Goal: Task Accomplishment & Management: Manage account settings

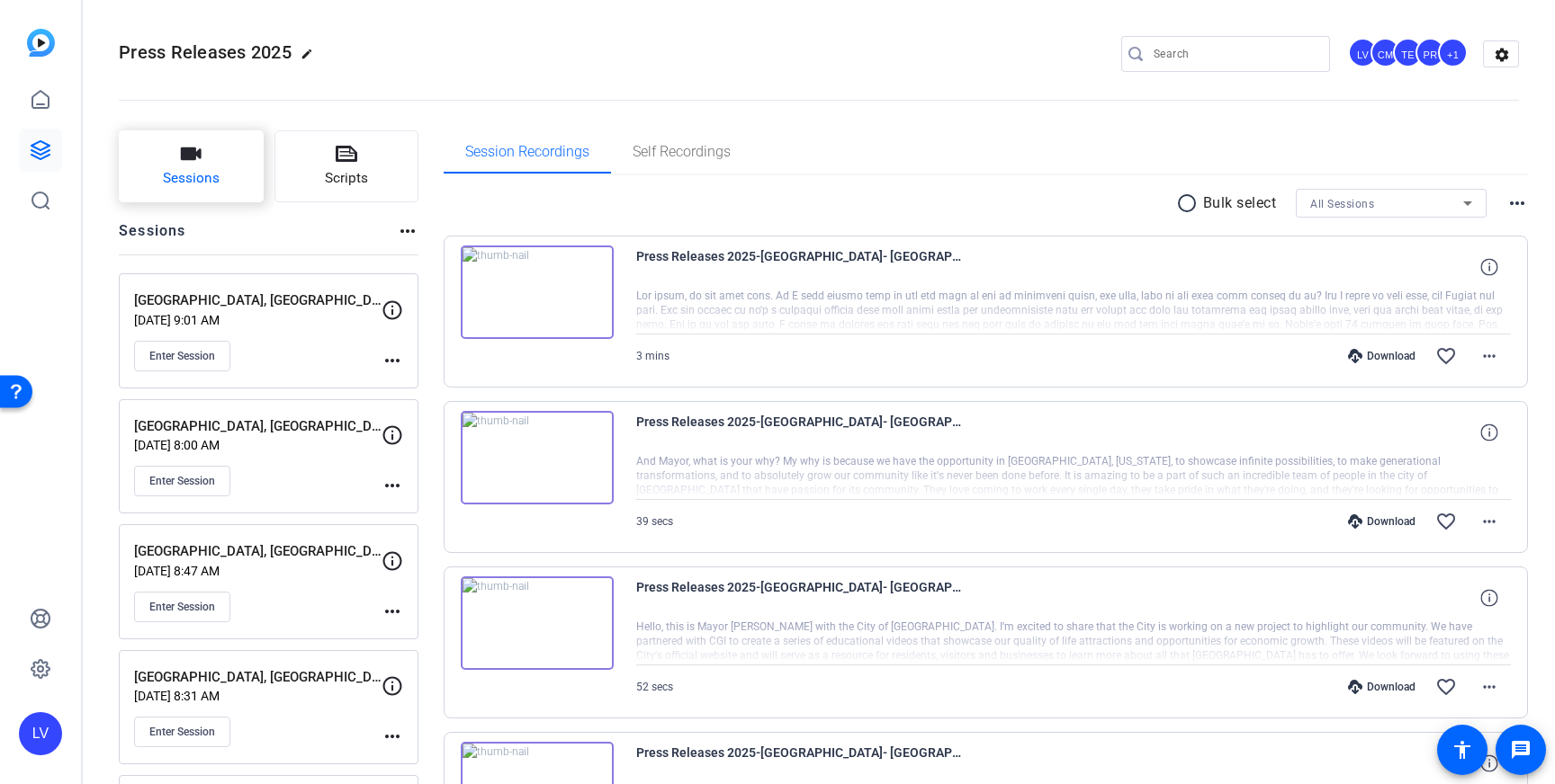
click at [180, 162] on icon "button" at bounding box center [191, 154] width 21 height 21
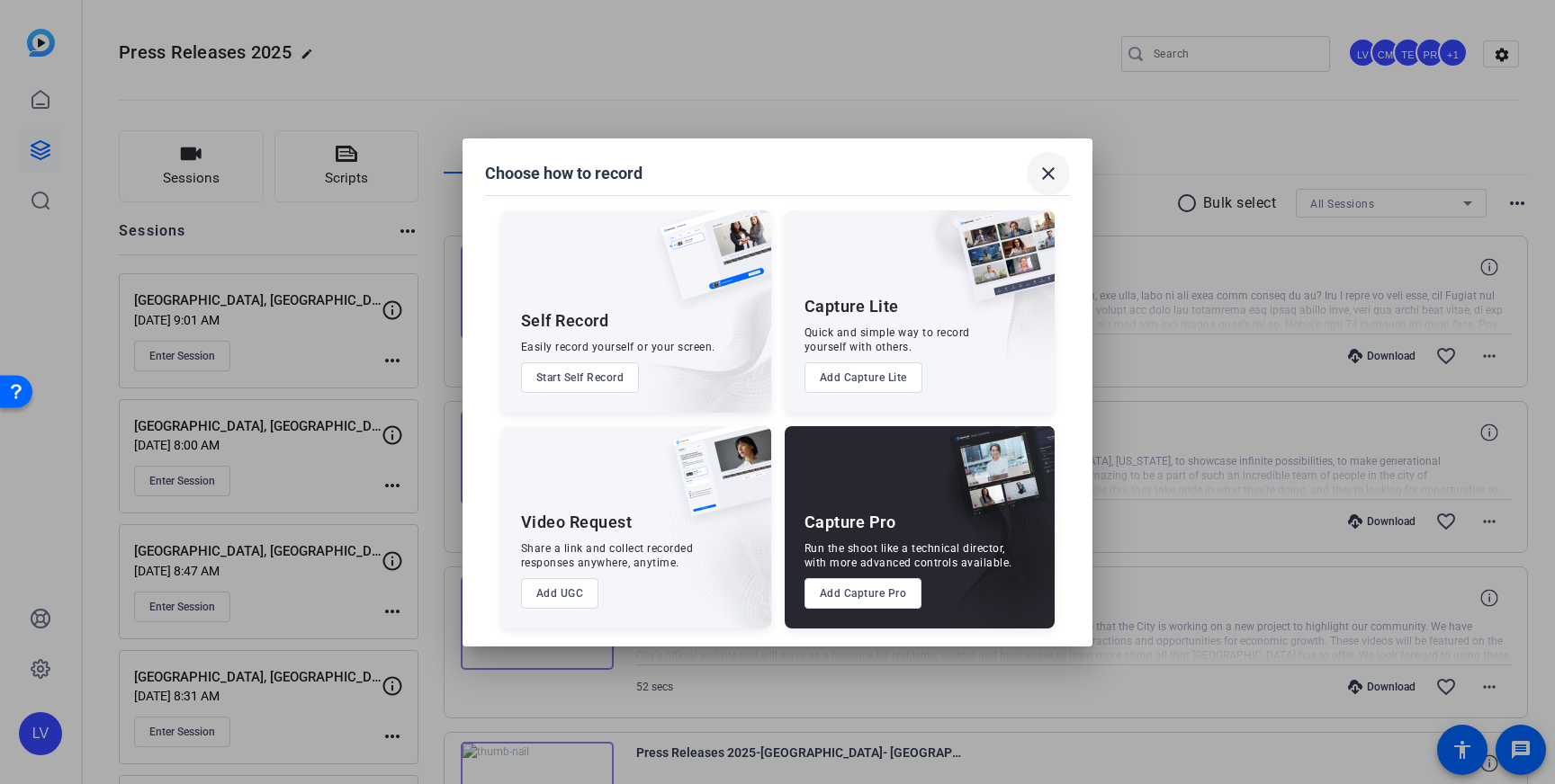
click at [1049, 166] on mat-icon "close" at bounding box center [1048, 173] width 21 height 21
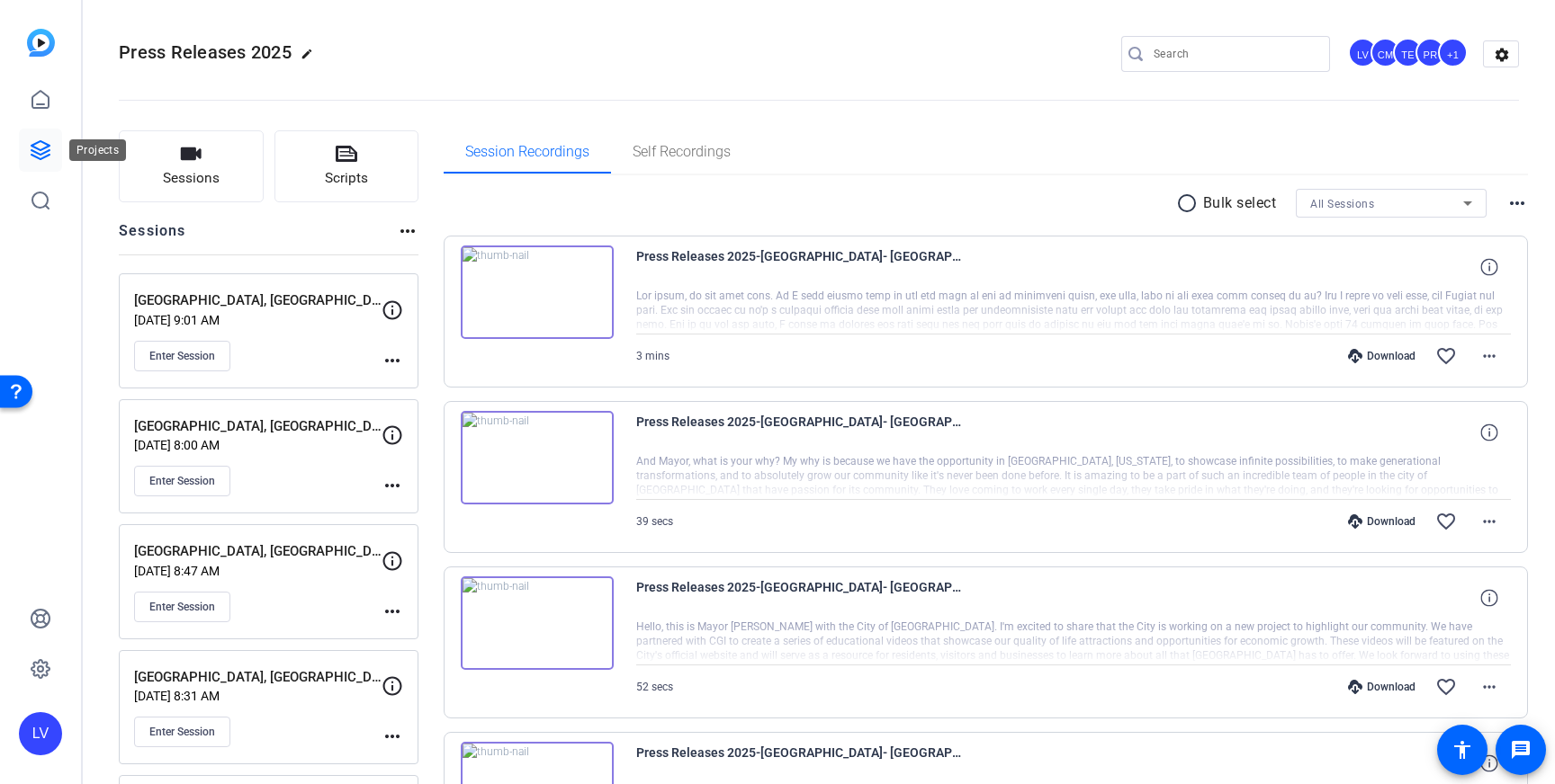
click at [40, 139] on icon at bounding box center [41, 150] width 21 height 21
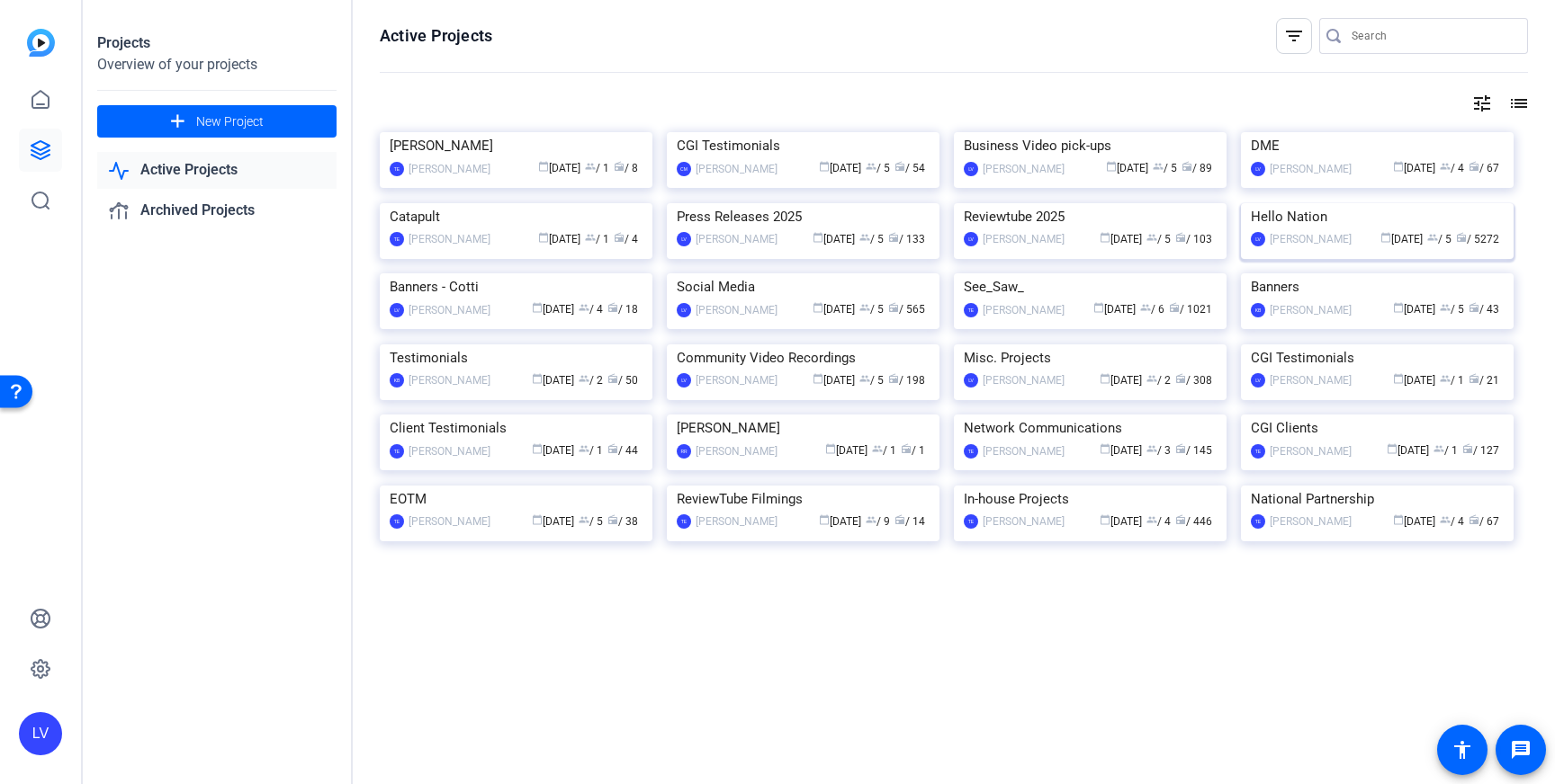
click at [1335, 203] on img at bounding box center [1377, 203] width 272 height 0
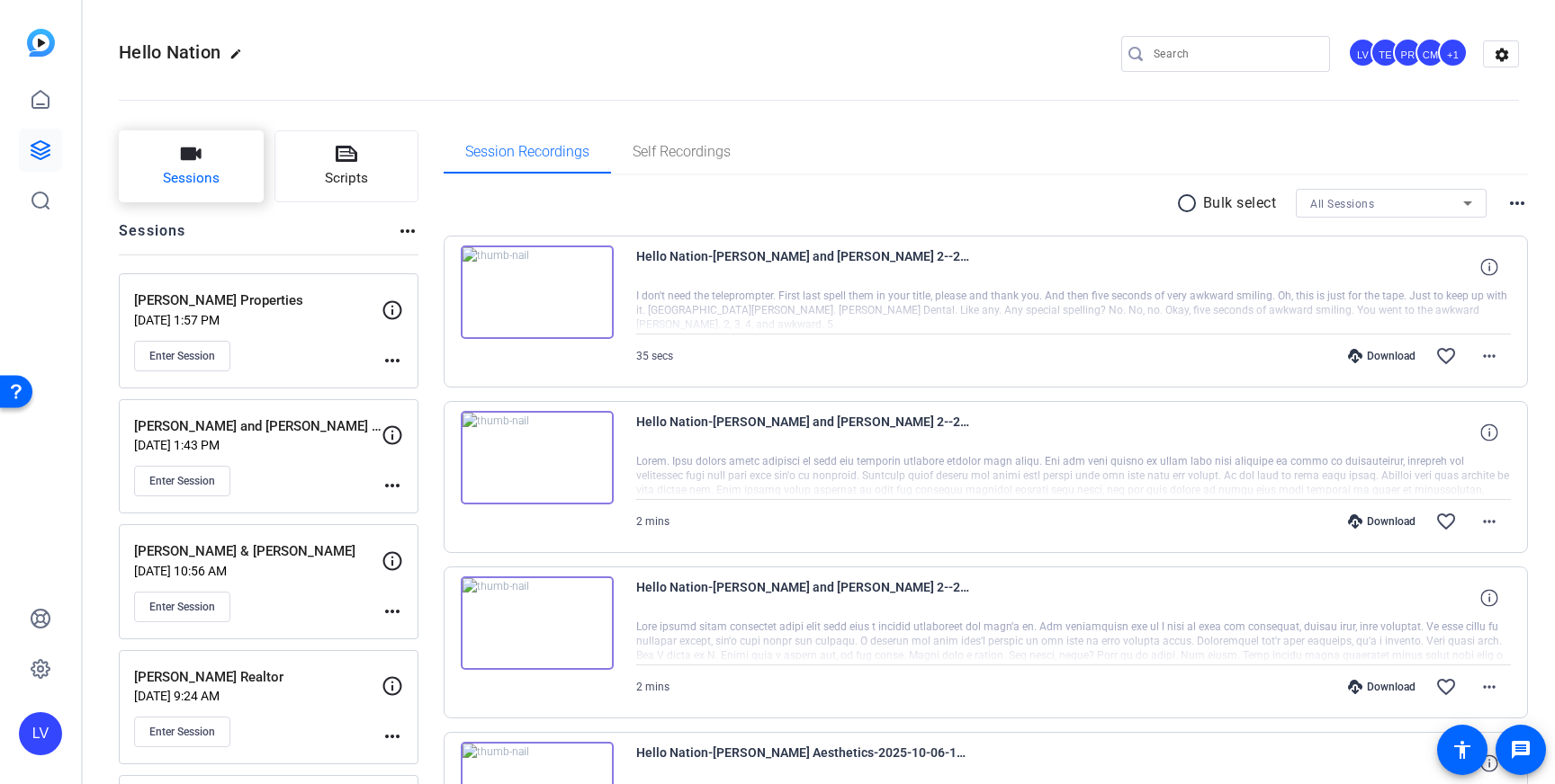
click at [197, 165] on button "Sessions" at bounding box center [191, 166] width 145 height 72
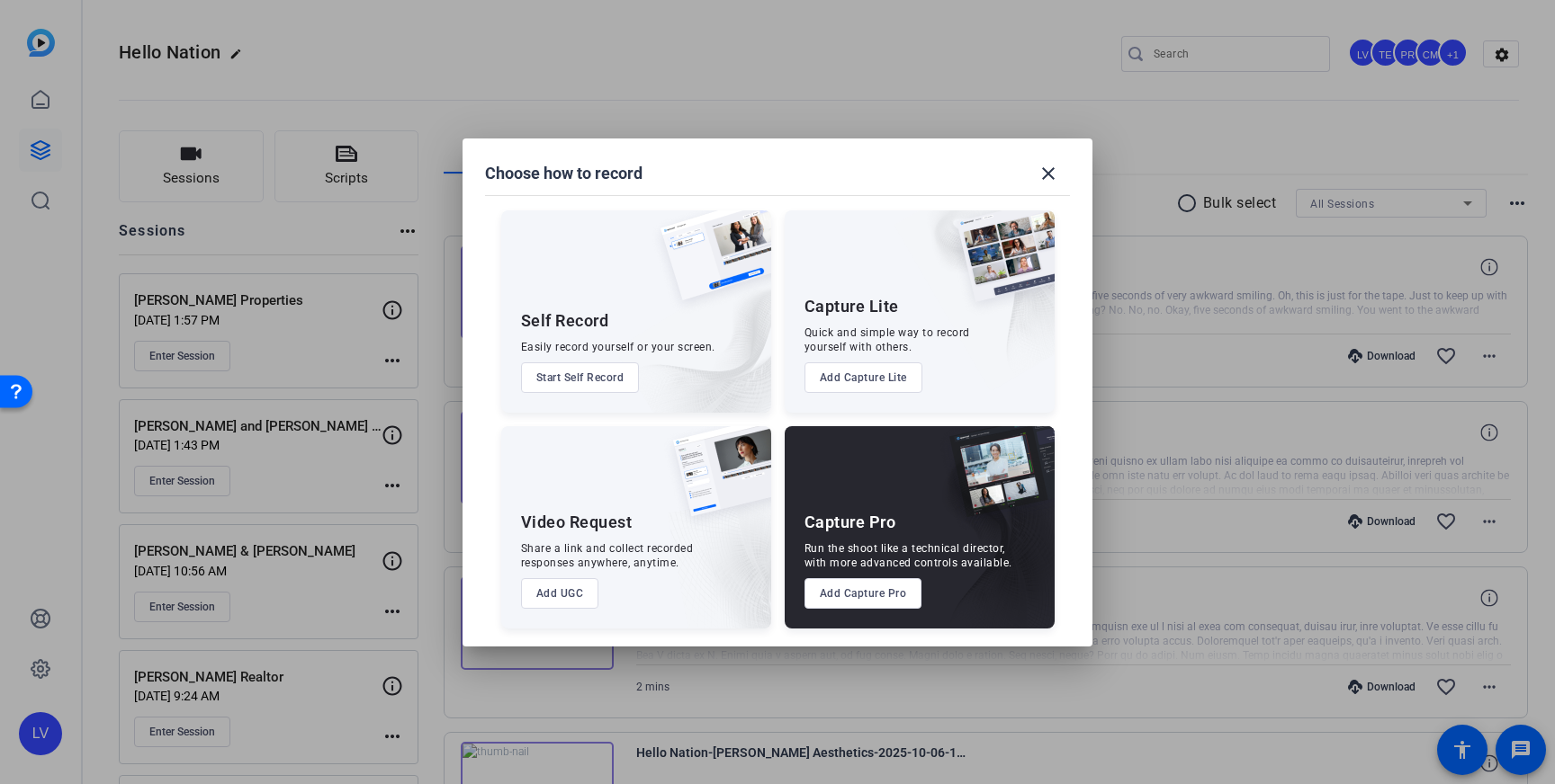
click at [864, 595] on button "Add Capture Pro" at bounding box center [863, 593] width 118 height 30
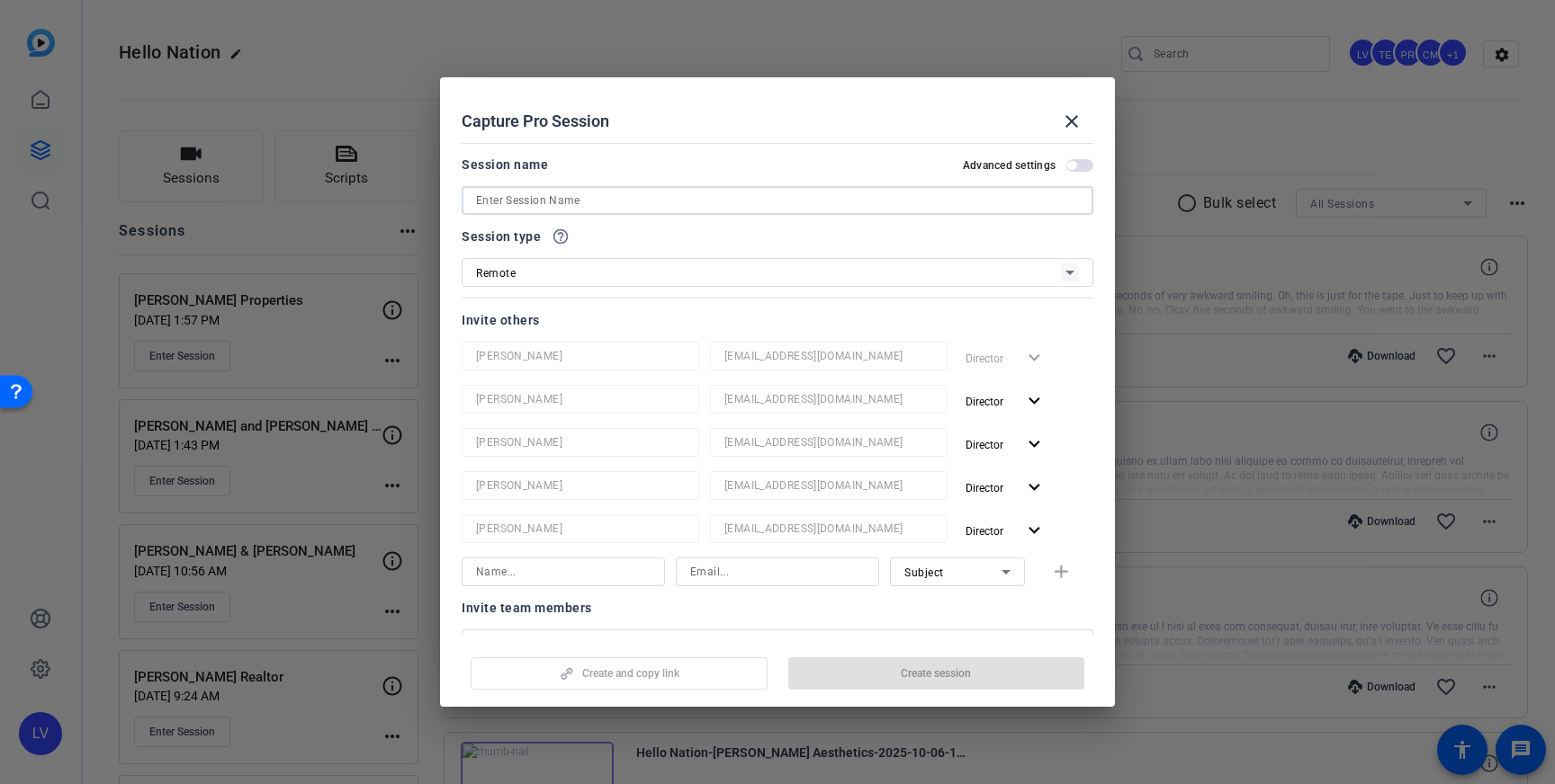
click at [819, 209] on input at bounding box center [778, 200] width 603 height 21
paste input "Riverscape Counseling"
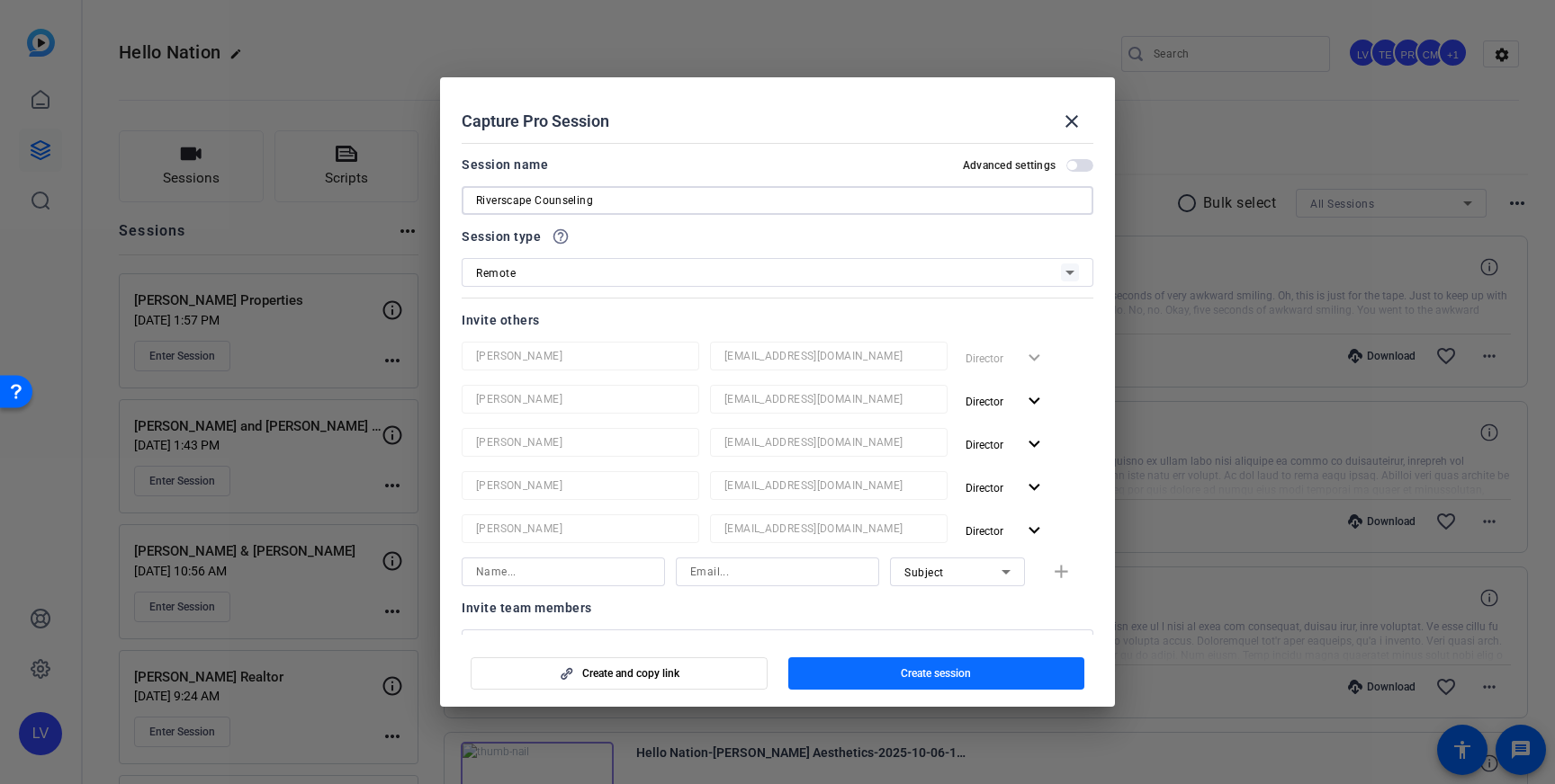
type input "Riverscape Counseling"
click at [911, 670] on span "Create session" at bounding box center [936, 673] width 70 height 15
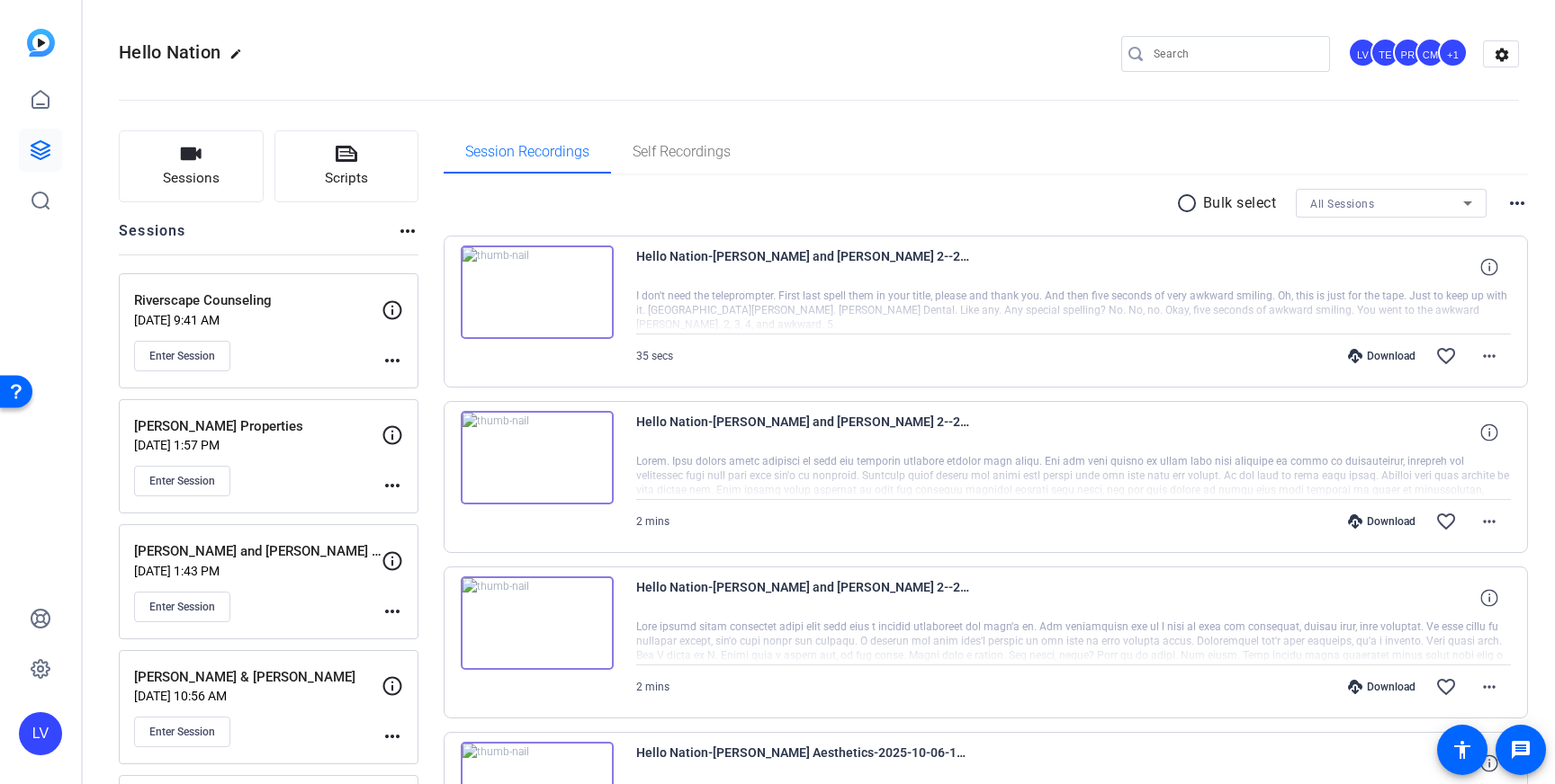
click at [400, 362] on mat-icon "more_horiz" at bounding box center [392, 361] width 21 height 21
click at [434, 388] on span "Edit Session" at bounding box center [437, 387] width 82 height 21
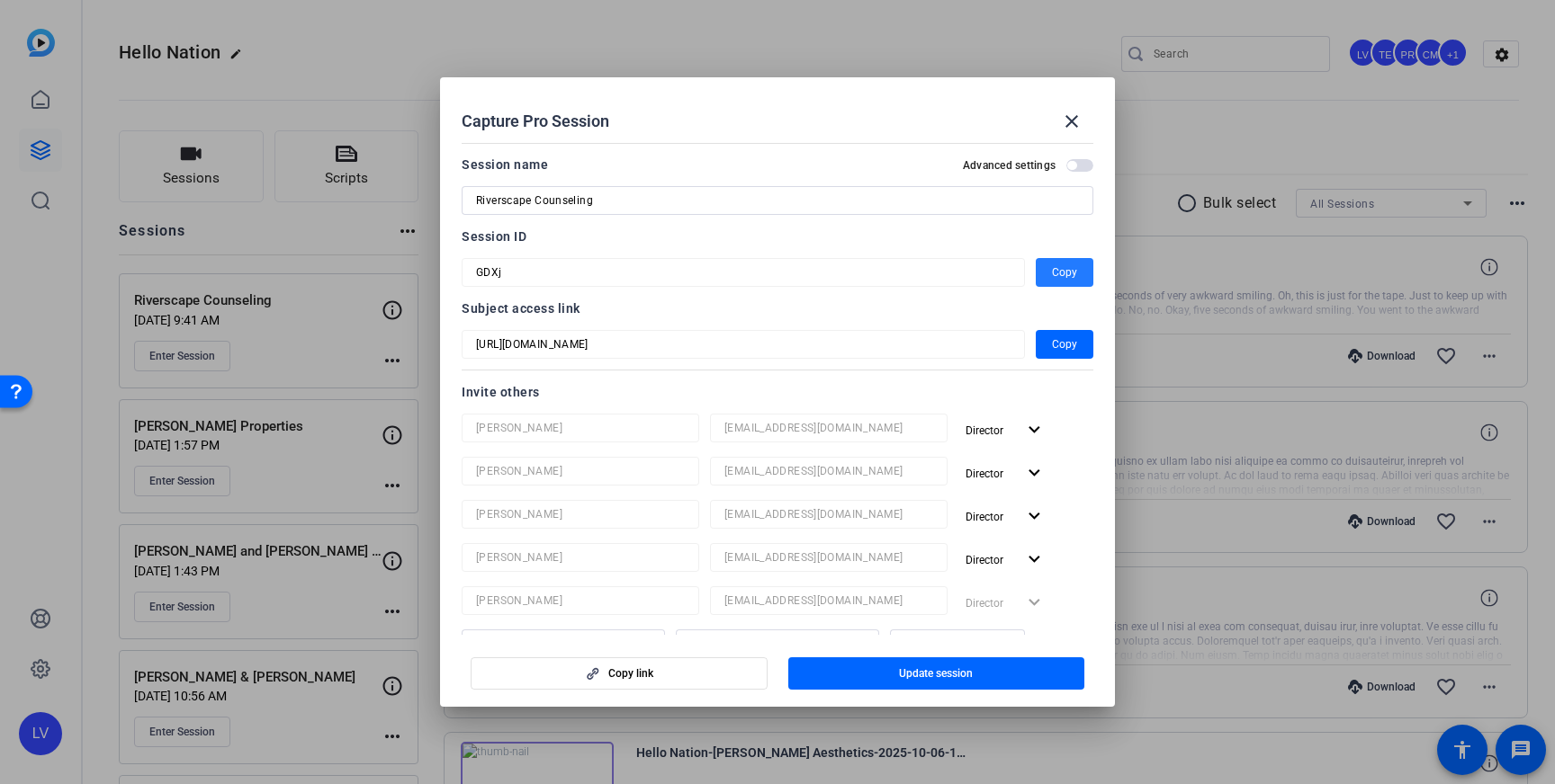
click at [1052, 275] on span "Copy" at bounding box center [1065, 272] width 25 height 21
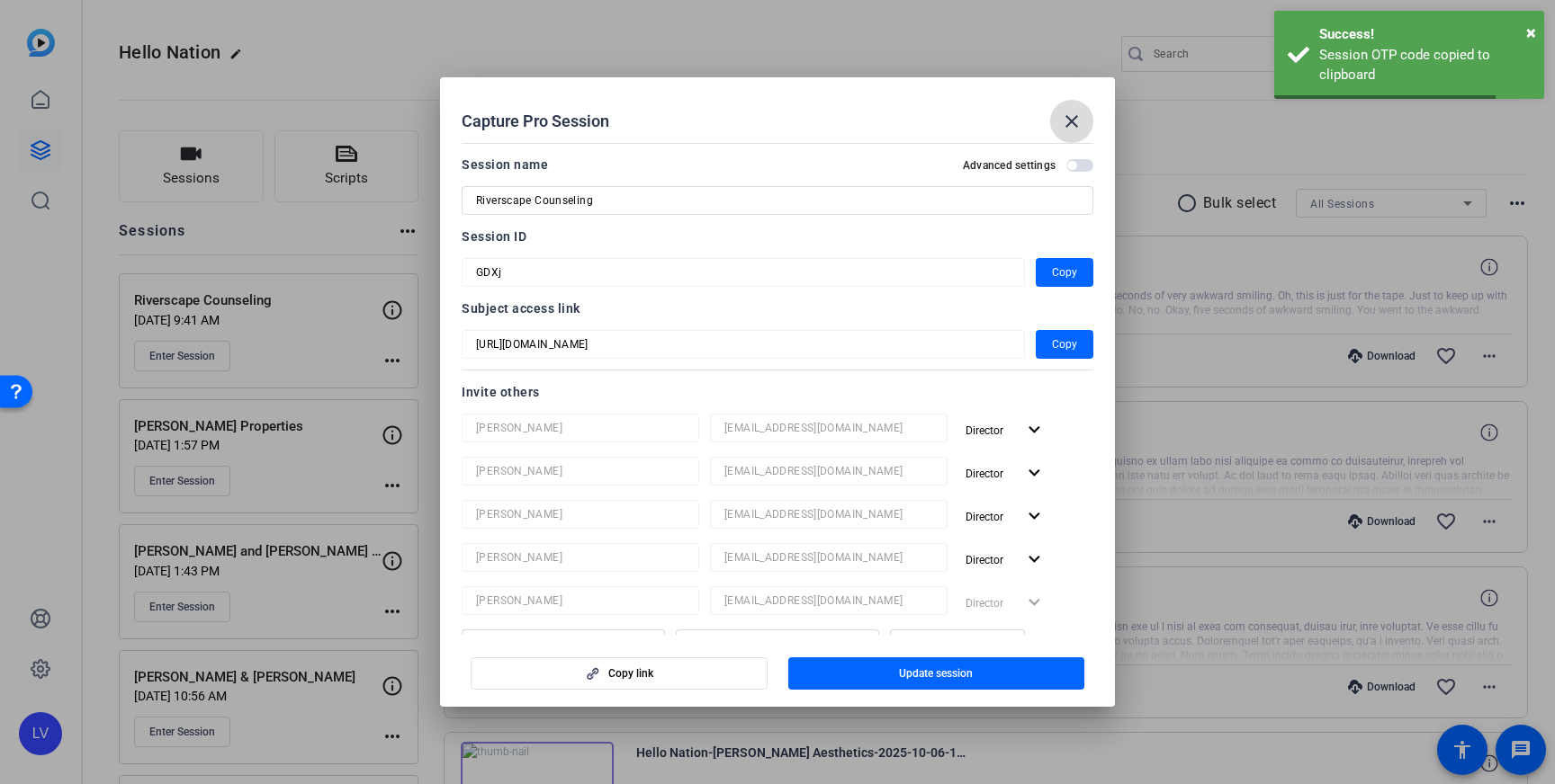
click at [1071, 125] on mat-icon "close" at bounding box center [1071, 122] width 21 height 21
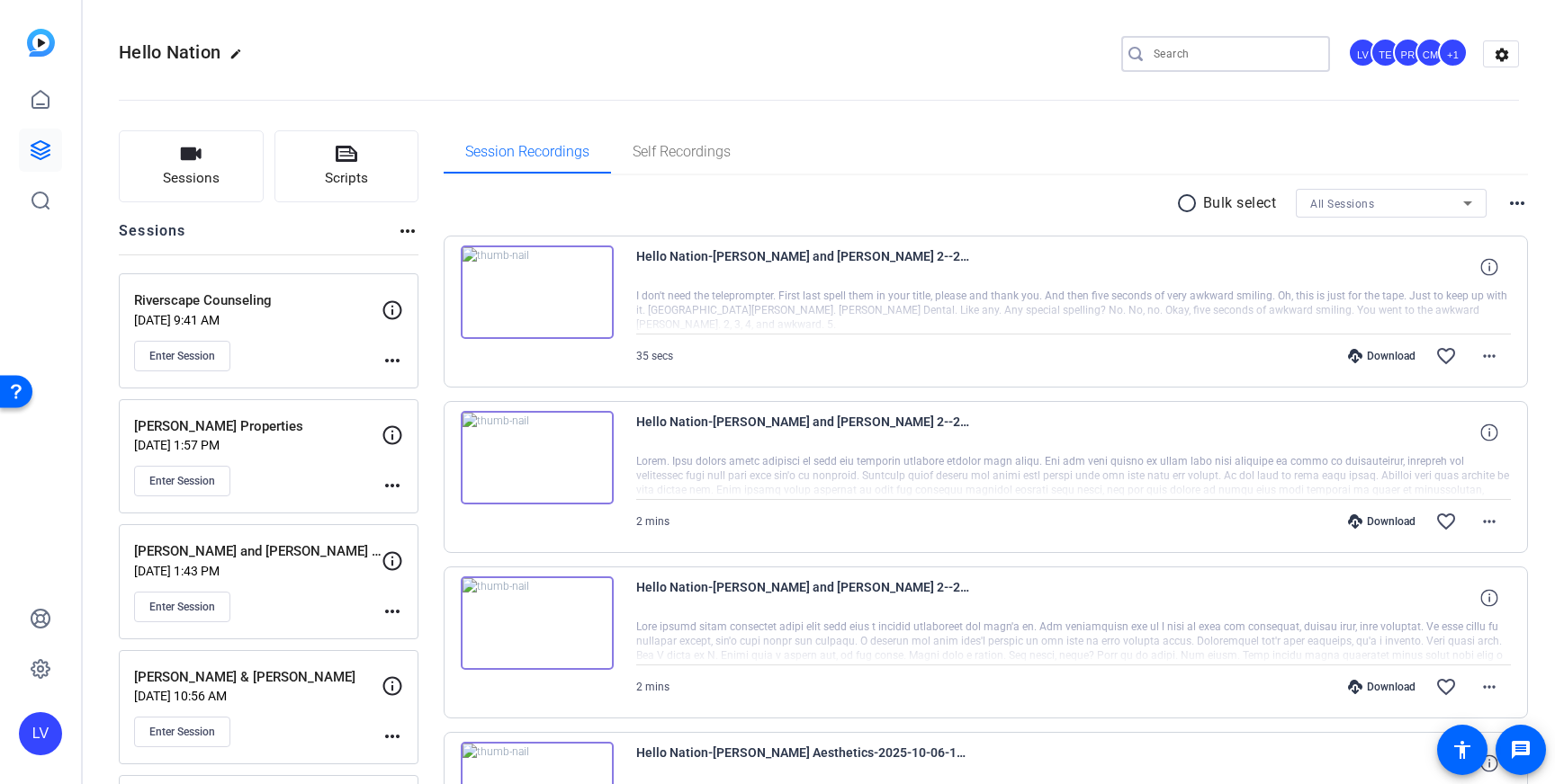
click at [1234, 49] on input "Search" at bounding box center [1235, 53] width 162 height 21
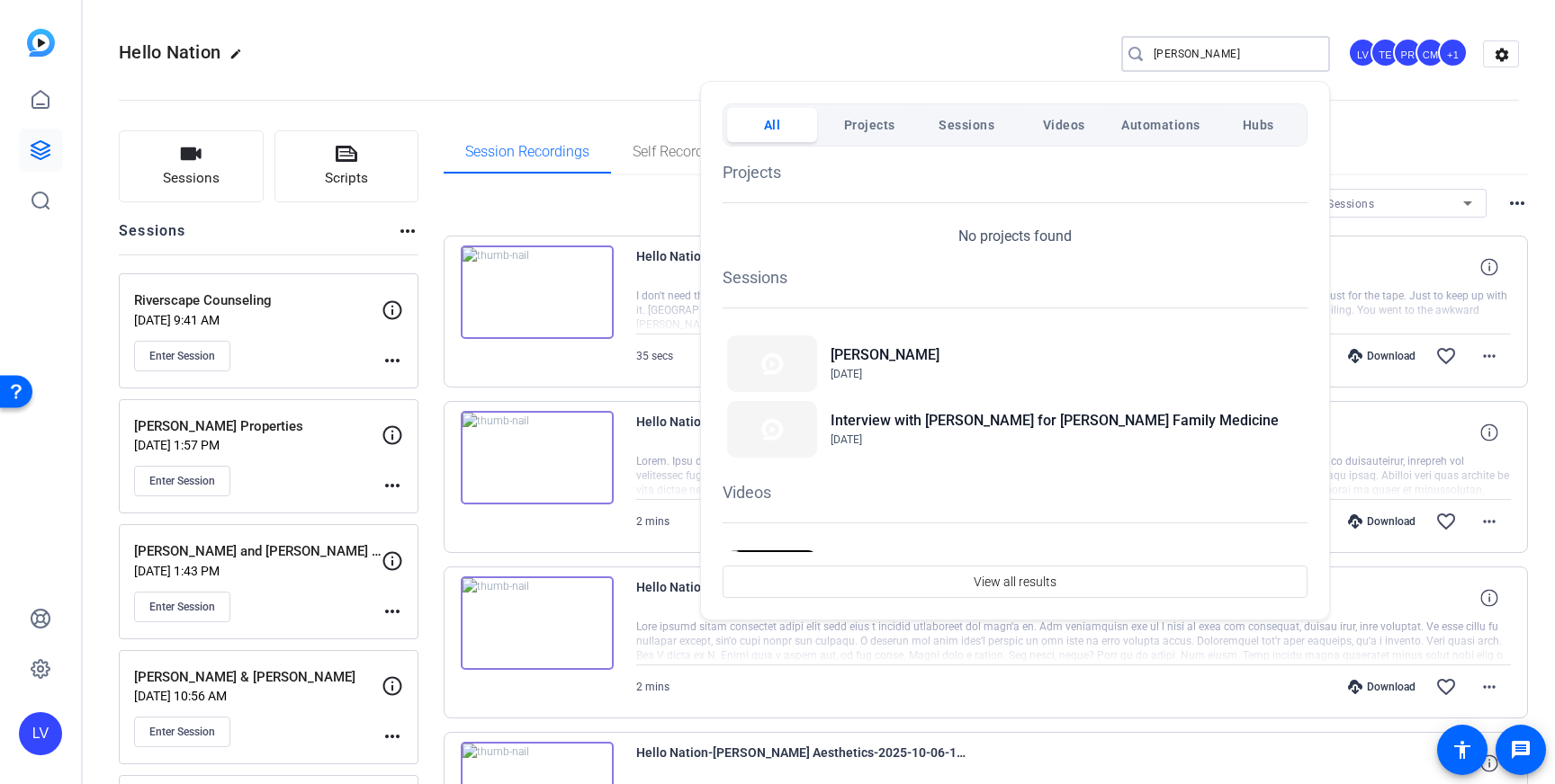
type input "[PERSON_NAME]"
click at [808, 68] on div at bounding box center [778, 392] width 1555 height 784
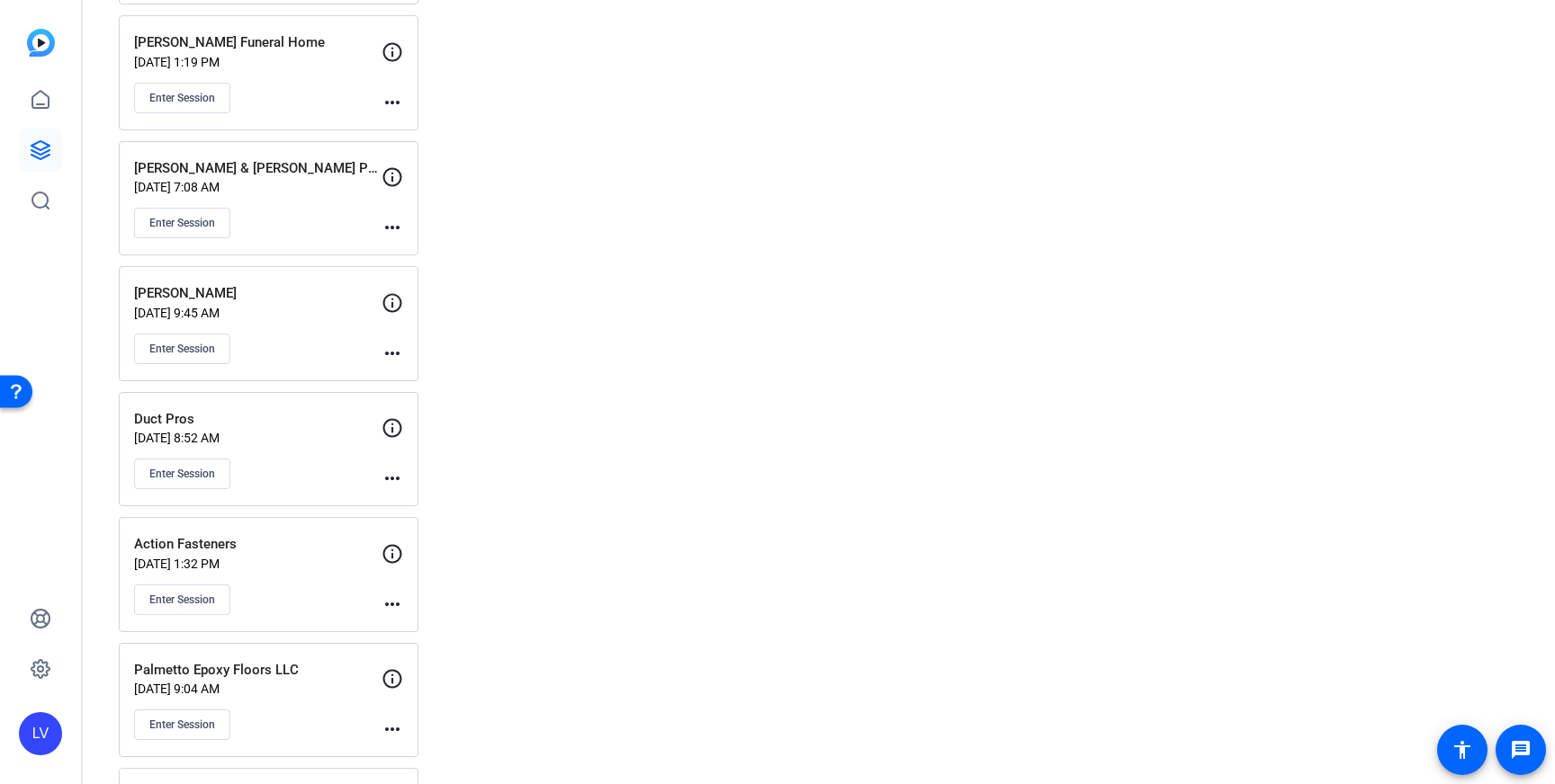
scroll to position [6796, 0]
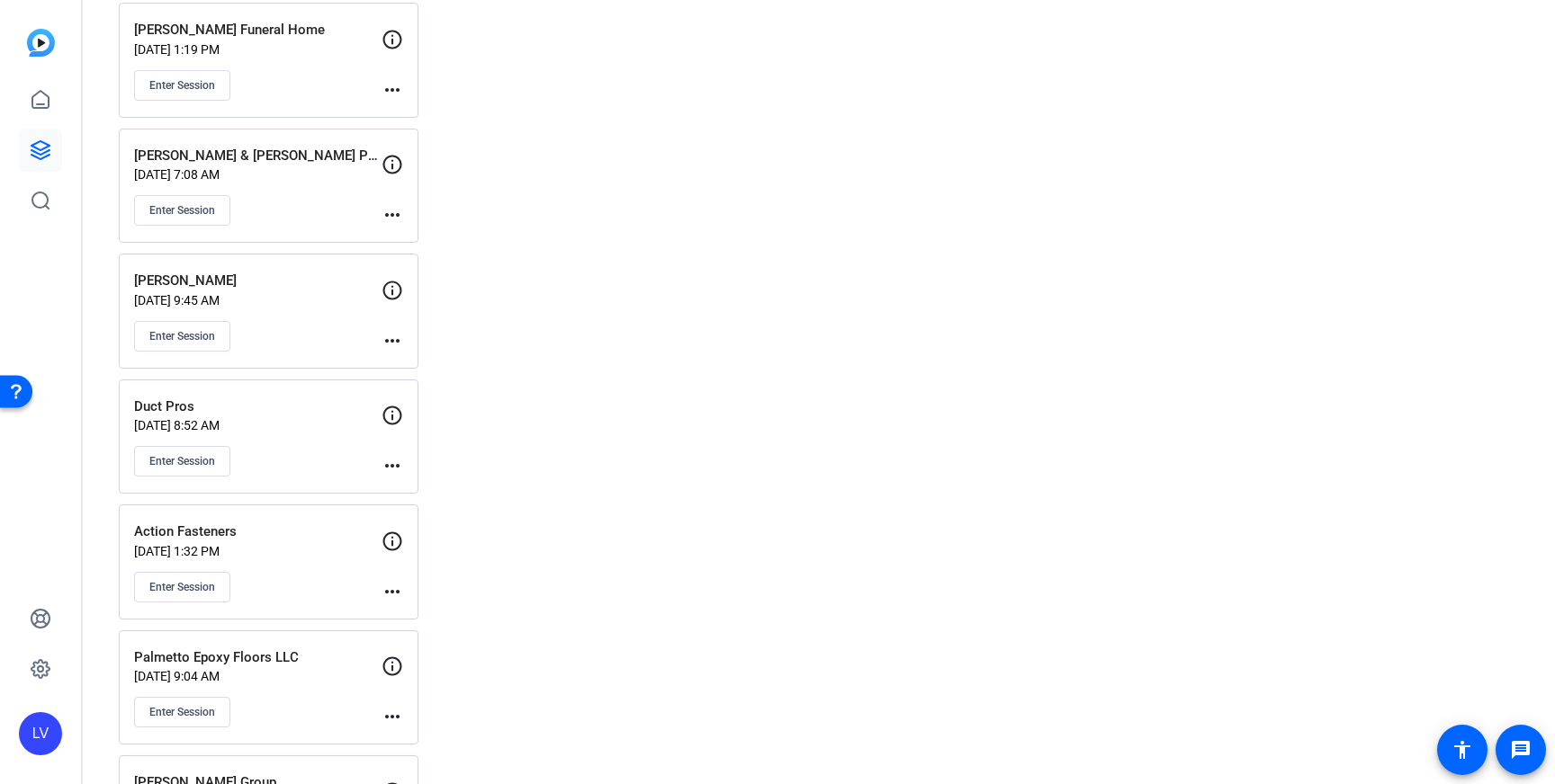
click at [306, 321] on div "Enter Session" at bounding box center [258, 336] width 247 height 30
click at [388, 342] on mat-icon "more_horiz" at bounding box center [392, 340] width 21 height 21
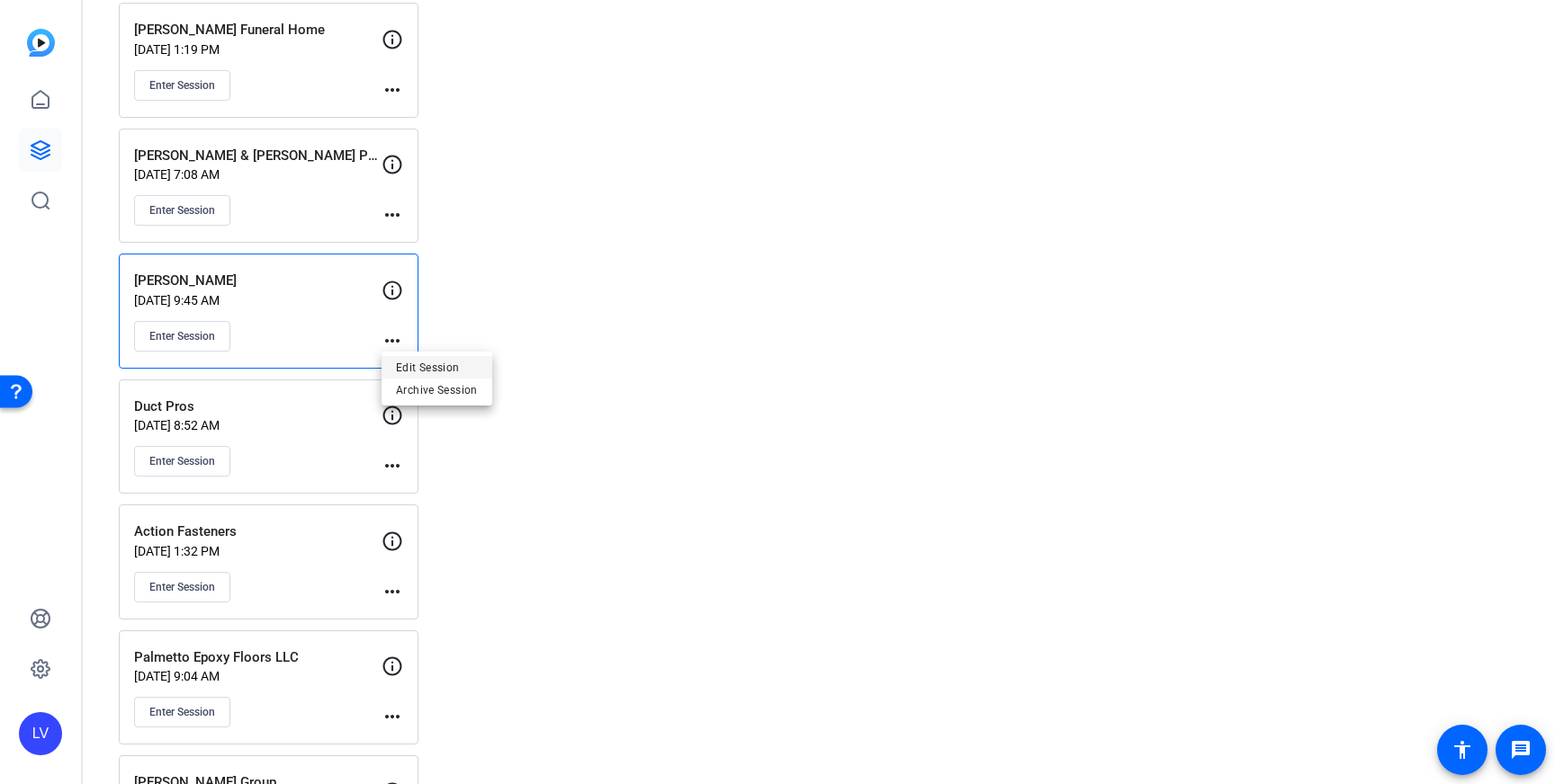
click at [438, 365] on span "Edit Session" at bounding box center [437, 367] width 82 height 21
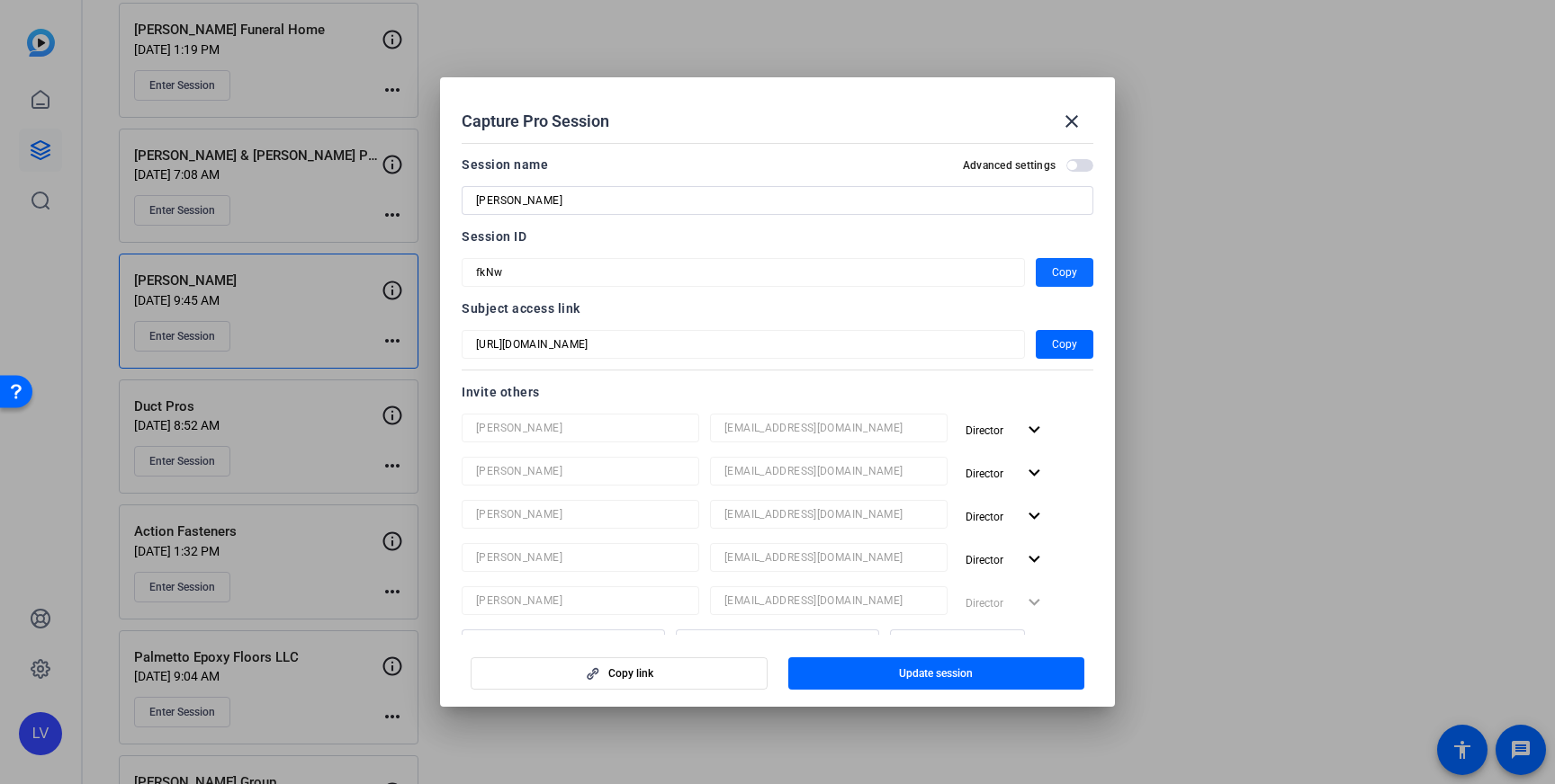
click at [1051, 272] on span "button" at bounding box center [1064, 272] width 57 height 43
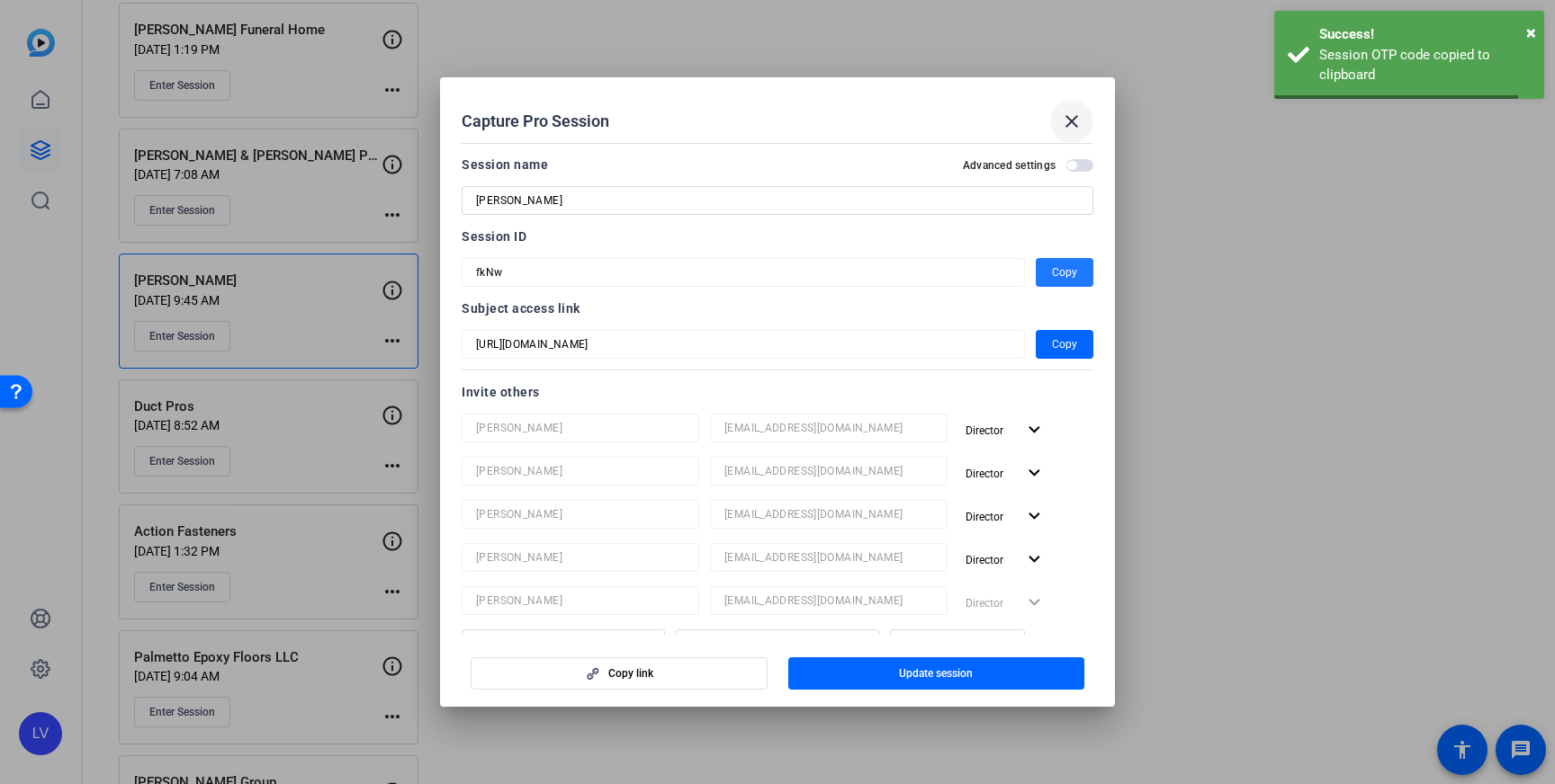
click at [1068, 127] on mat-icon "close" at bounding box center [1071, 122] width 21 height 21
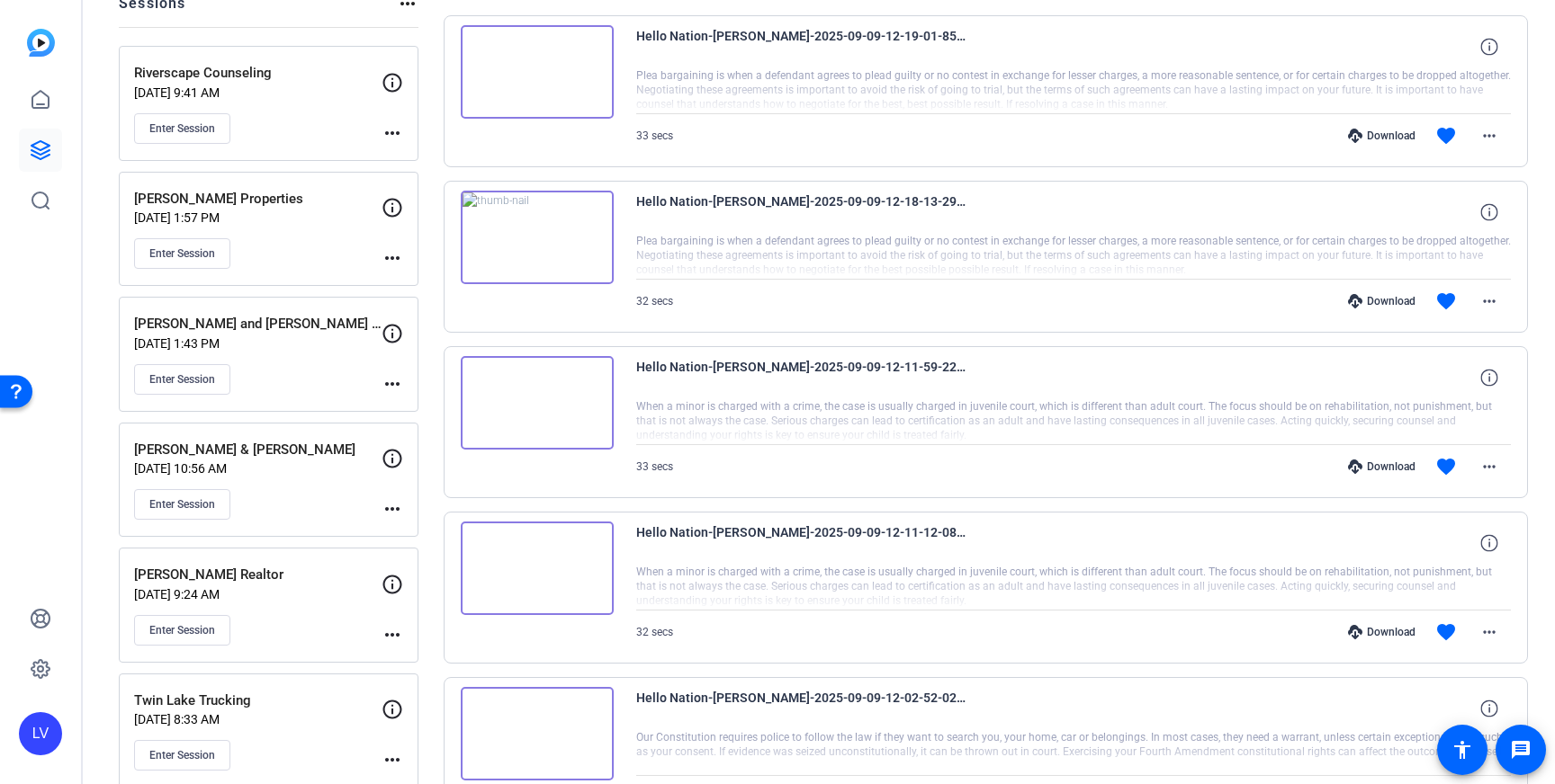
scroll to position [0, 0]
